Goal: Information Seeking & Learning: Learn about a topic

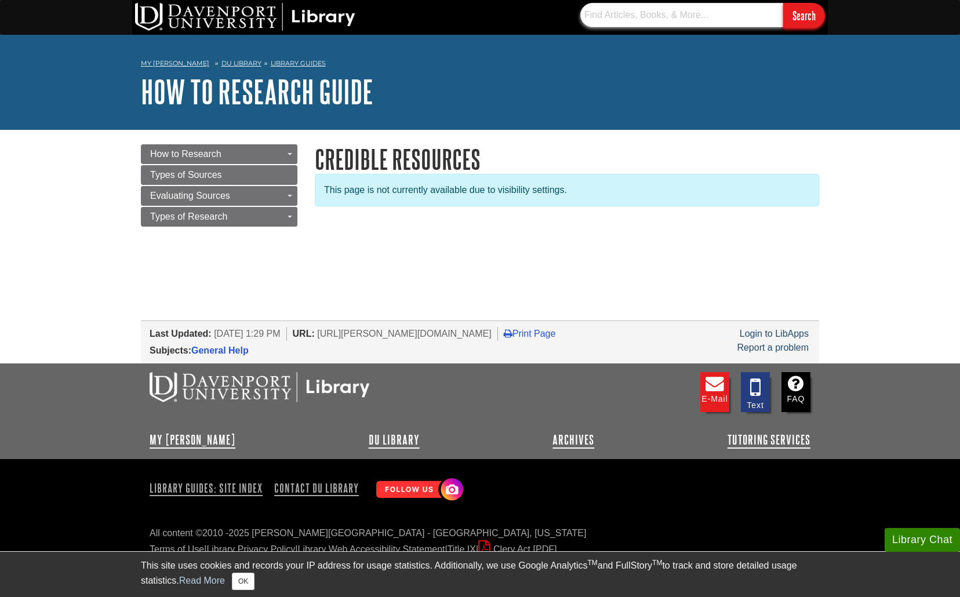
click at [646, 9] on input "text" at bounding box center [681, 15] width 203 height 24
click at [783, 3] on input "Search" at bounding box center [804, 15] width 42 height 25
drag, startPoint x: 720, startPoint y: 11, endPoint x: 557, endPoint y: 6, distance: 163.6
click at [557, 6] on div "consumers targeting the youth Search" at bounding box center [480, 17] width 696 height 35
paste input "why are people shopping when stressed"
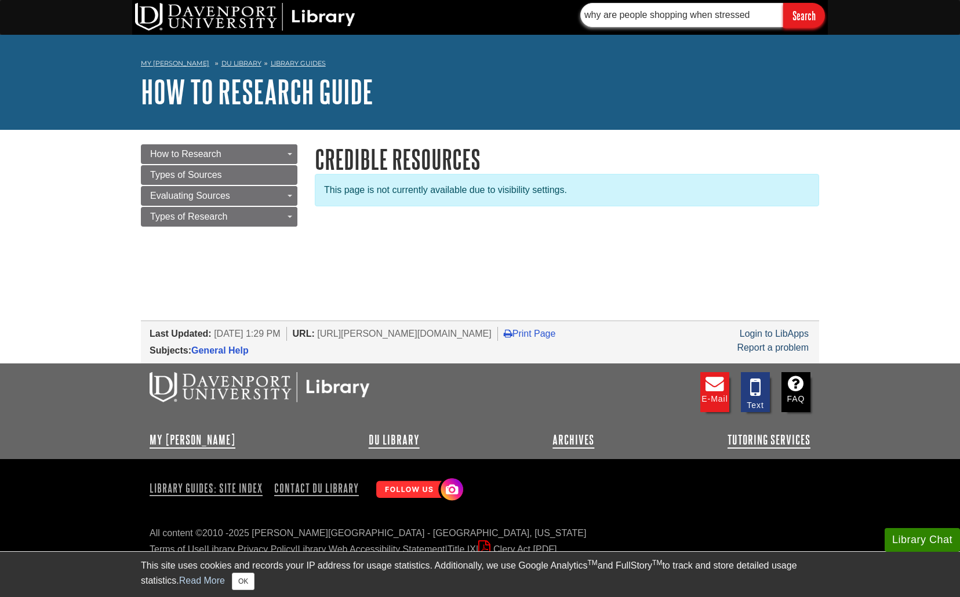
click at [783, 3] on input "Search" at bounding box center [804, 15] width 42 height 25
drag, startPoint x: 586, startPoint y: 12, endPoint x: 503, endPoint y: 12, distance: 82.3
click at [503, 12] on div "why are people shopping when stressed Search" at bounding box center [480, 17] width 696 height 35
type input "t"
type input "technology cause and effects on work"
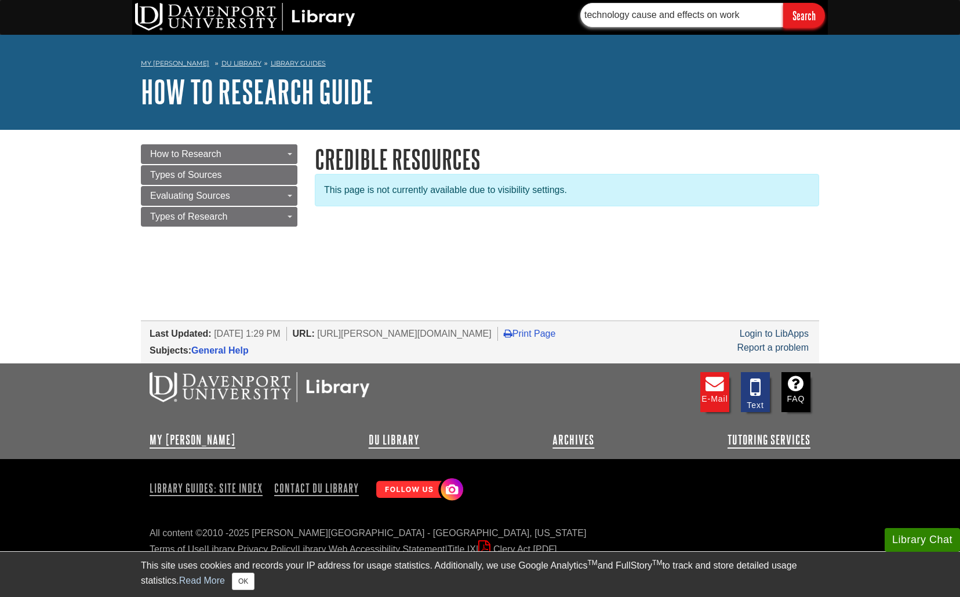
click at [783, 3] on input "Search" at bounding box center [804, 15] width 42 height 25
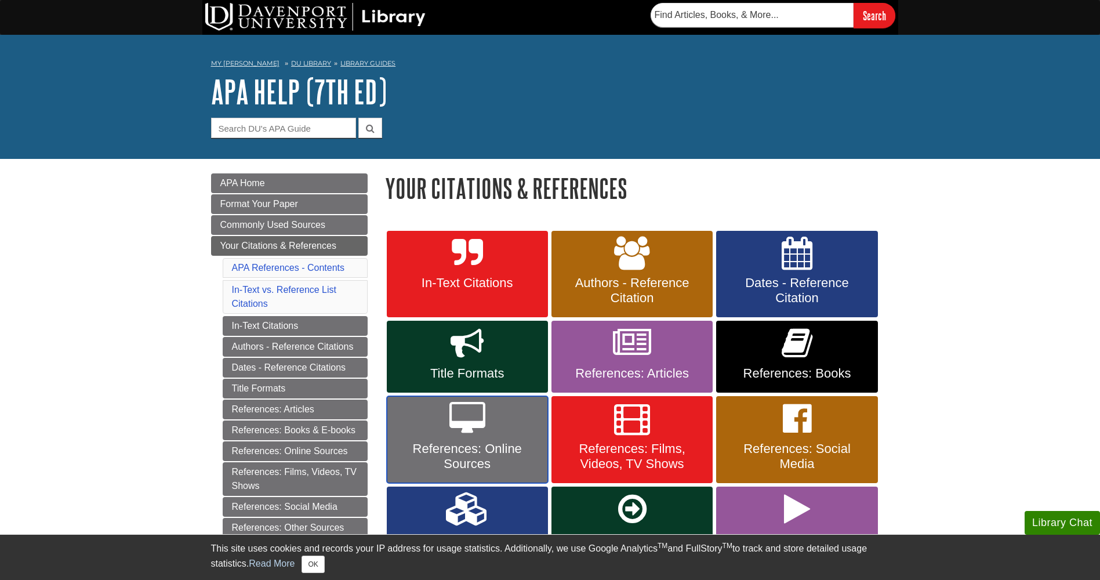
click at [509, 466] on span "References: Online Sources" at bounding box center [467, 456] width 144 height 30
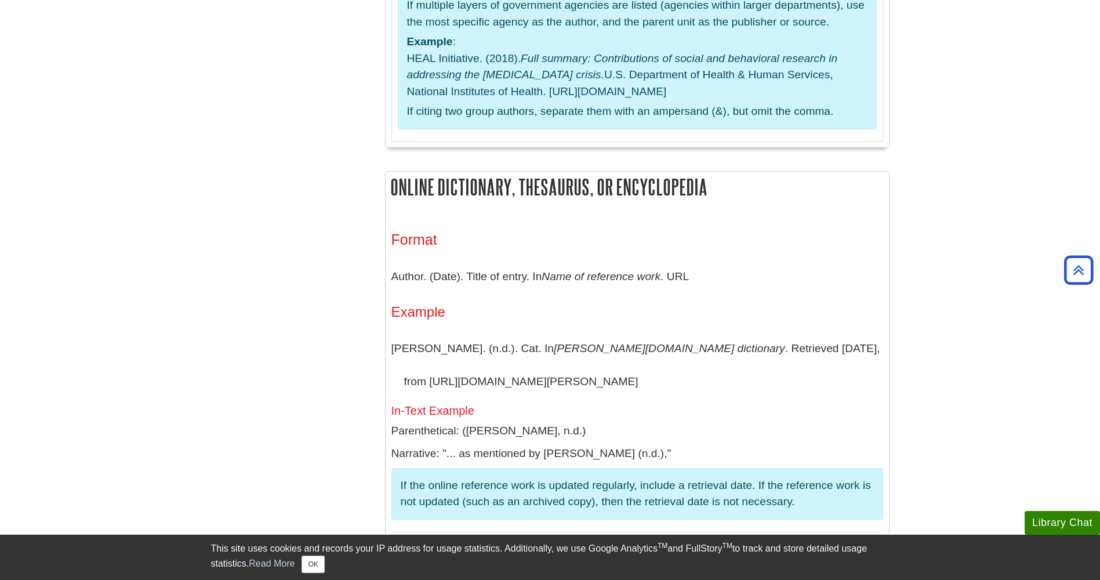
scroll to position [4898, 0]
